Goal: Entertainment & Leisure: Browse casually

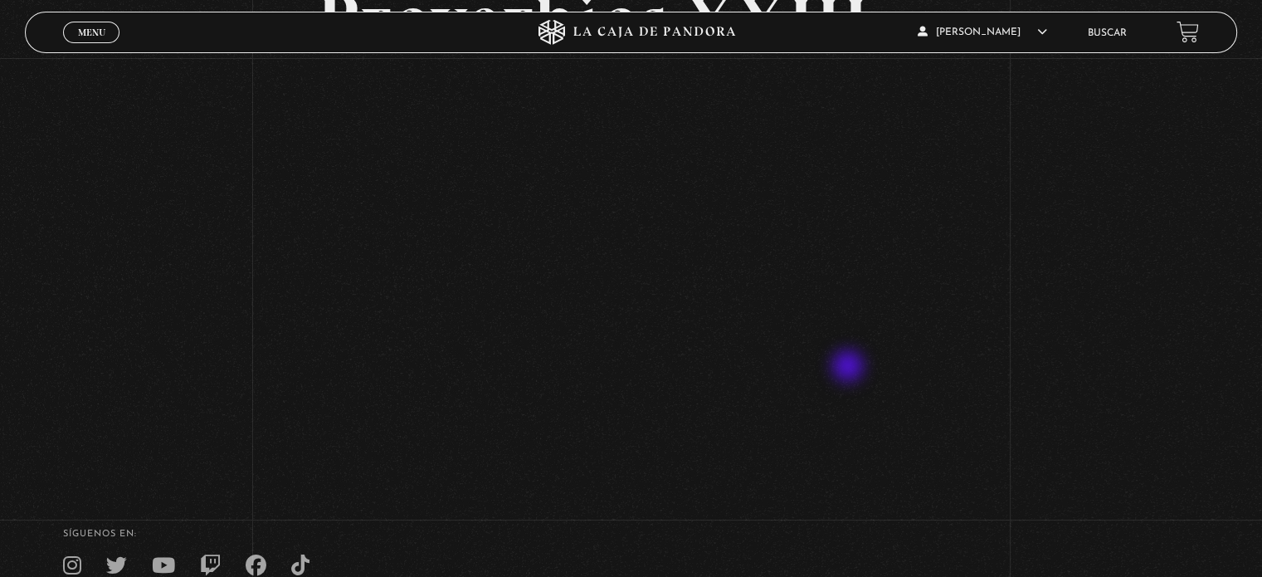
scroll to position [166, 0]
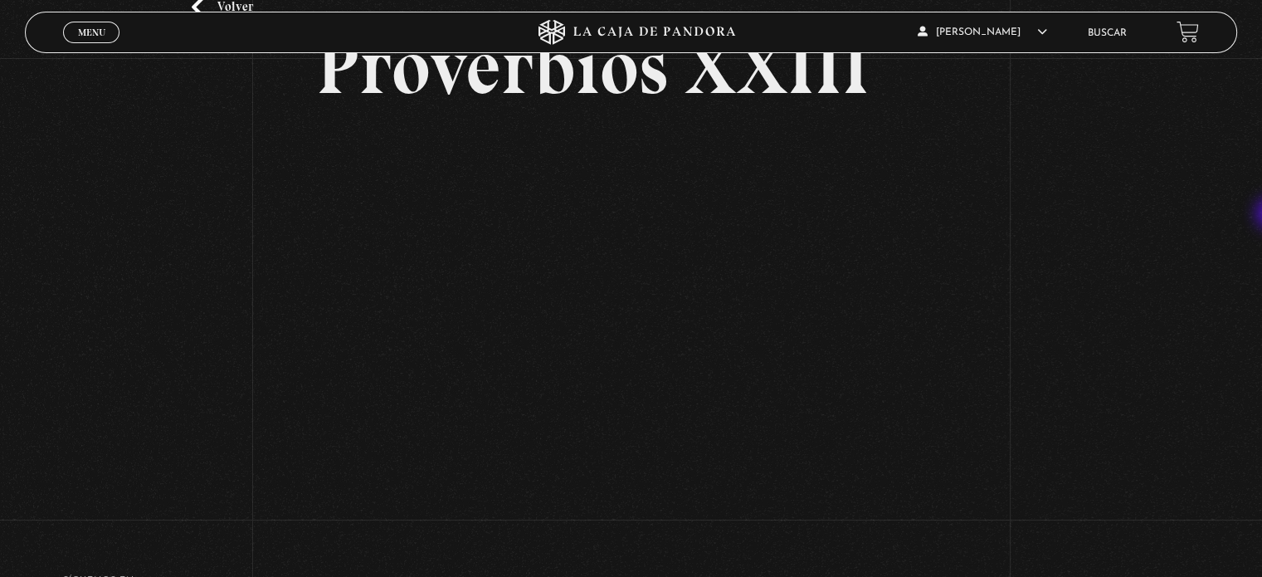
scroll to position [126, 0]
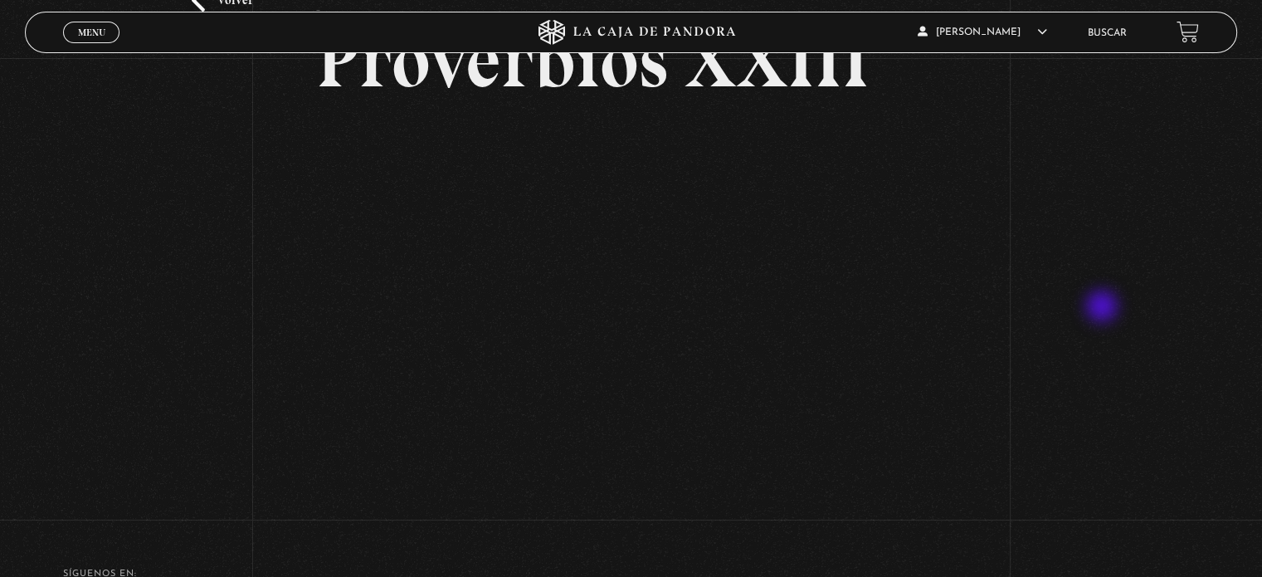
click at [1104, 308] on div "Volver - Proverbios XXIII" at bounding box center [631, 221] width 1262 height 579
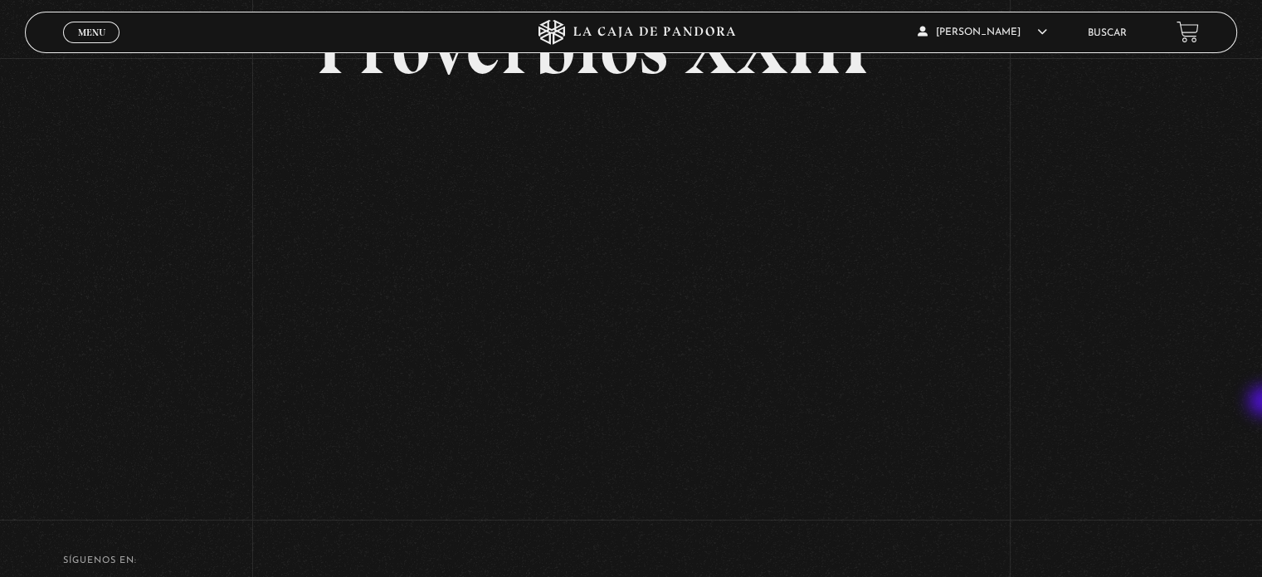
scroll to position [136, 0]
click at [239, 563] on h4 "SÍguenos en:" at bounding box center [631, 563] width 1136 height 9
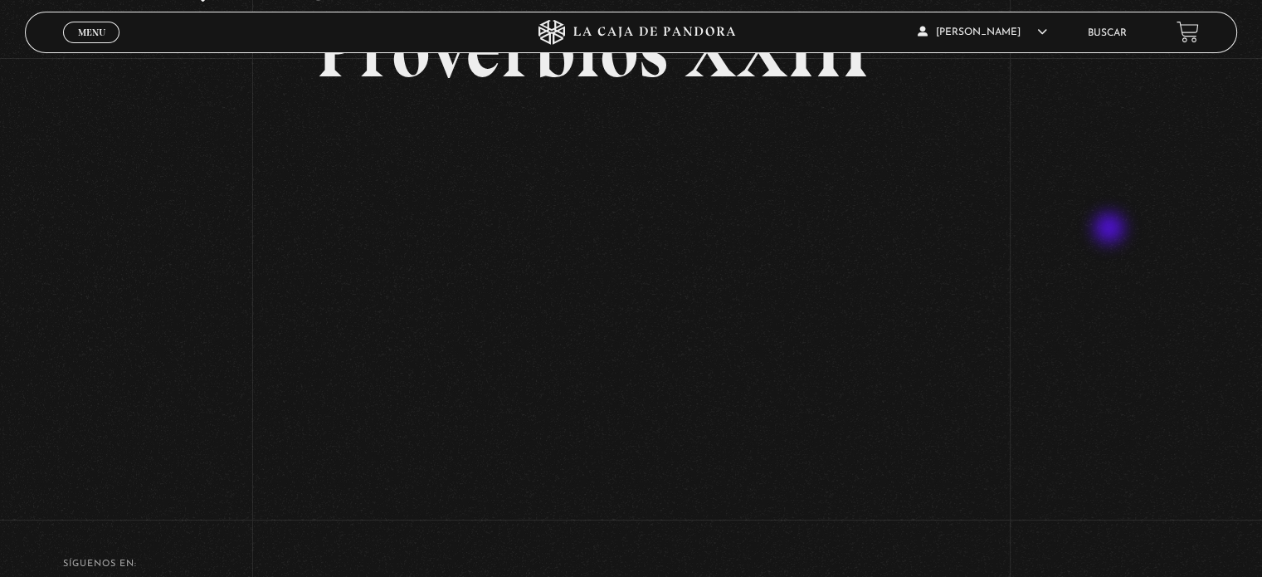
click at [1111, 230] on div "Volver - Proverbios XXIII" at bounding box center [631, 211] width 1262 height 579
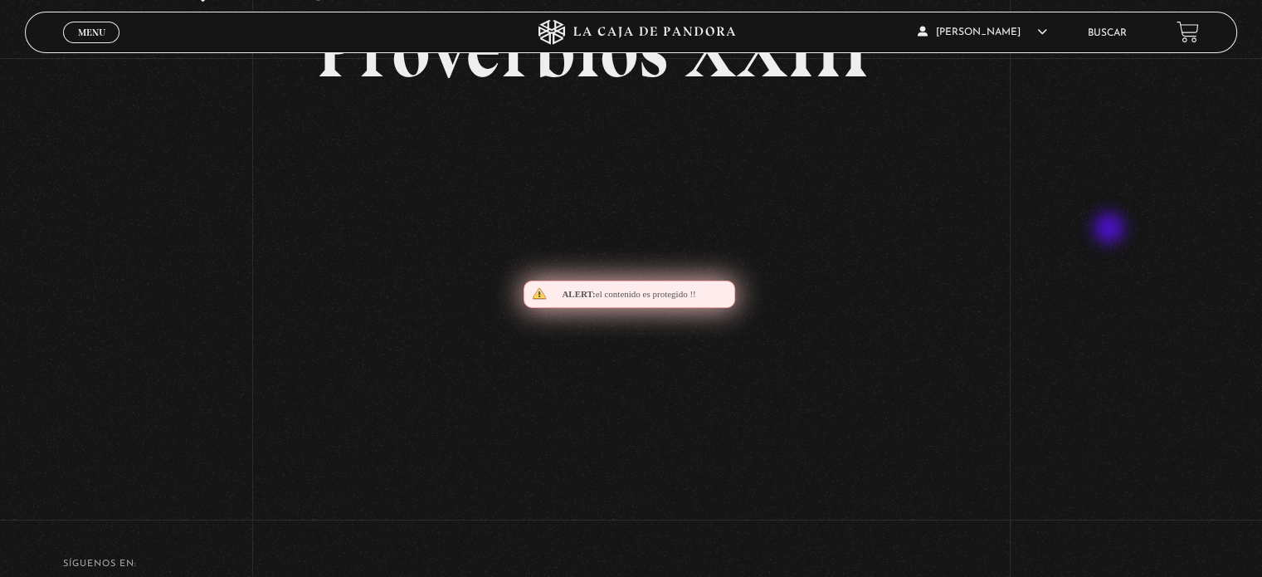
click at [1111, 230] on div "Volver - Proverbios XXIII" at bounding box center [631, 211] width 1262 height 579
click at [1136, 371] on div "Volver - Proverbios XXIII" at bounding box center [631, 211] width 1262 height 579
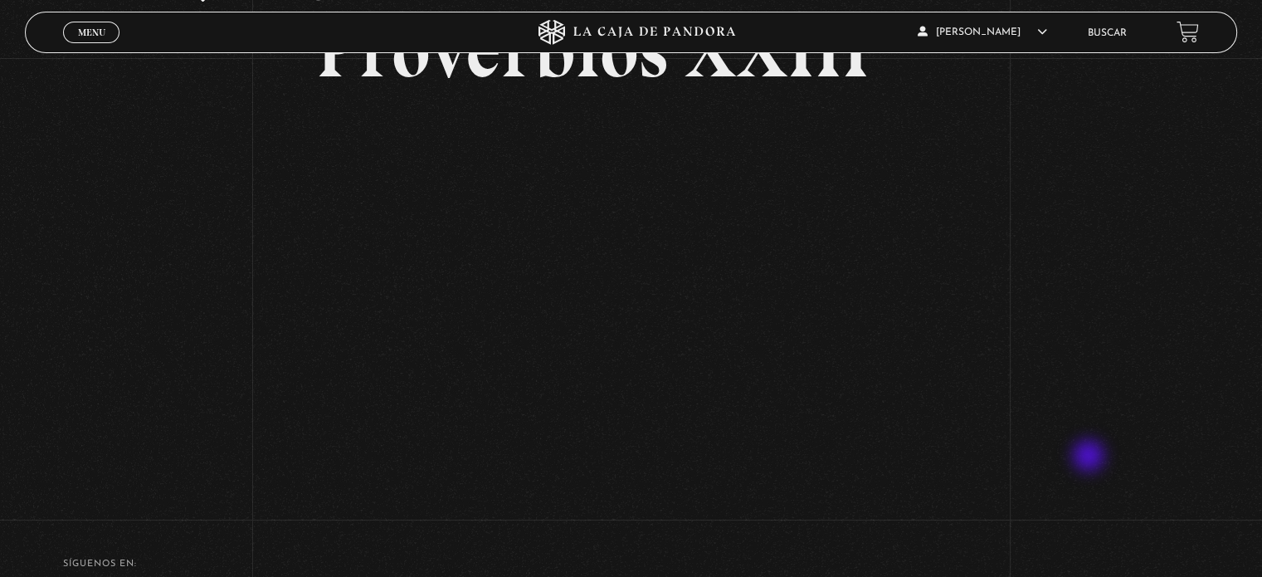
click at [1090, 457] on div "Volver - Proverbios XXIII" at bounding box center [631, 211] width 1262 height 579
